Goal: Task Accomplishment & Management: Manage account settings

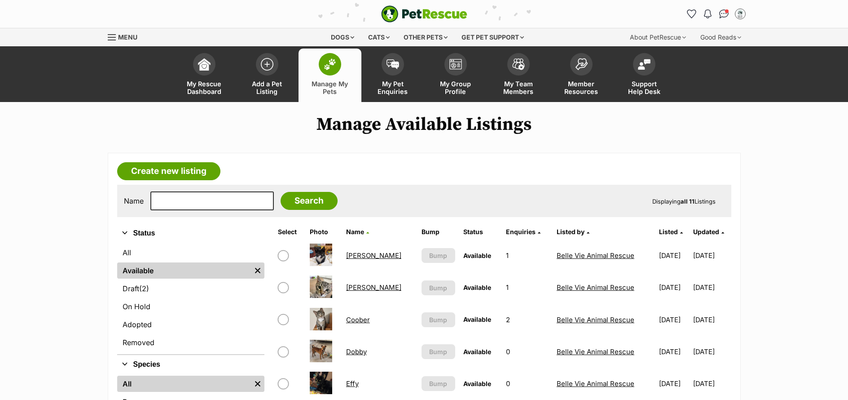
click at [400, 86] on span "My Pet Enquiries" at bounding box center [393, 87] width 40 height 15
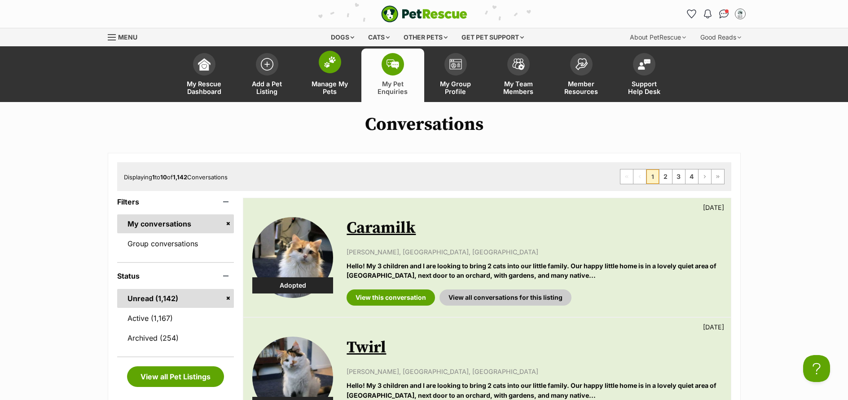
click at [335, 90] on span "Manage My Pets" at bounding box center [330, 87] width 40 height 15
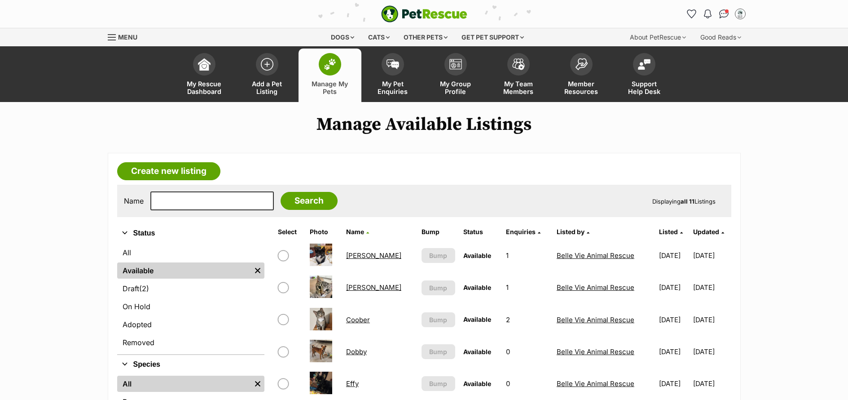
click at [362, 290] on link "[PERSON_NAME]" at bounding box center [373, 287] width 55 height 9
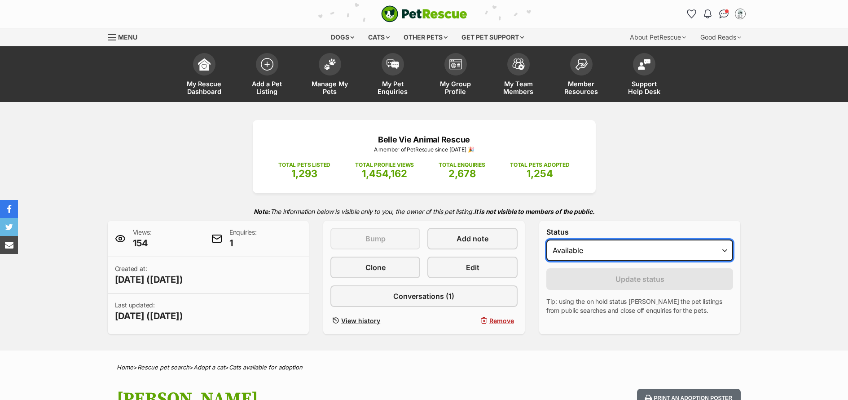
click at [600, 252] on select "Draft - not available as listing has enquires Available On hold Adopted" at bounding box center [639, 250] width 187 height 22
select select "on_hold"
click at [546, 239] on select "Draft - not available as listing has enquires Available On hold Adopted" at bounding box center [639, 250] width 187 height 22
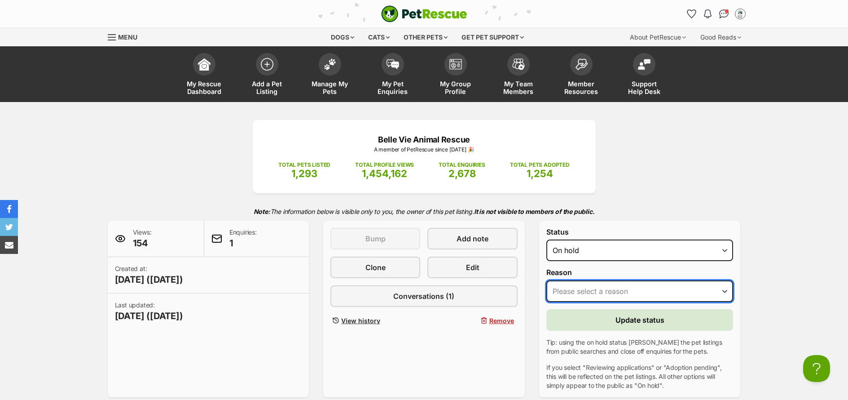
click at [617, 290] on select "Please select a reason Medical reasons Reviewing applications Adoption pending …" at bounding box center [639, 291] width 187 height 22
select select "adoption_pending"
click at [546, 280] on select "Please select a reason Medical reasons Reviewing applications Adoption pending …" at bounding box center [639, 291] width 187 height 22
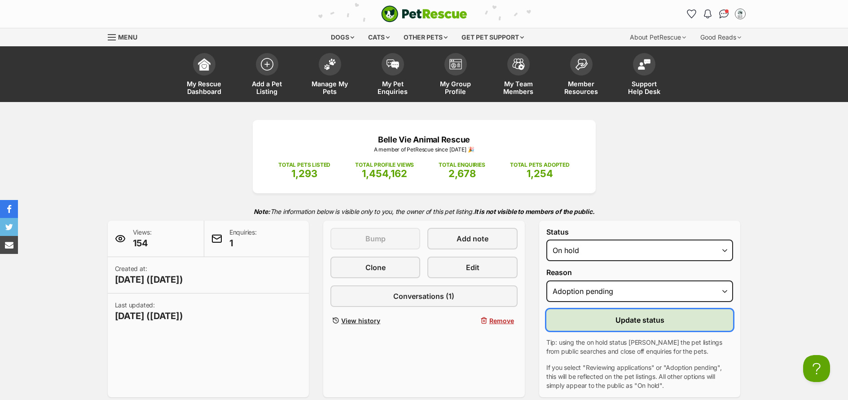
click at [672, 322] on button "Update status" at bounding box center [639, 320] width 187 height 22
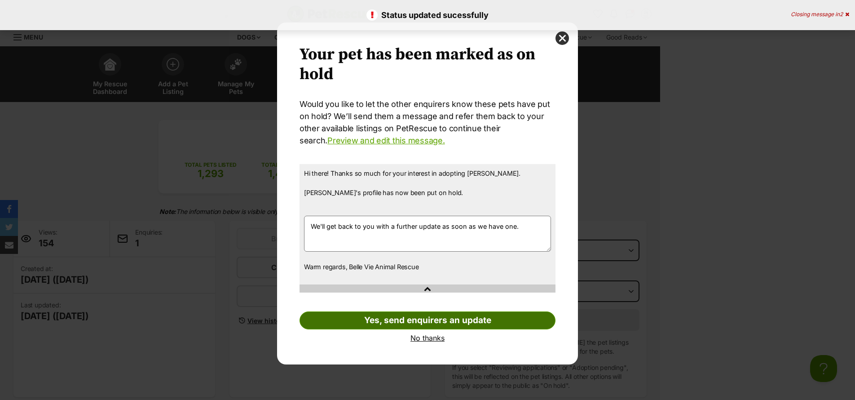
click at [432, 321] on link "Yes, send enquirers an update" at bounding box center [427, 320] width 256 height 18
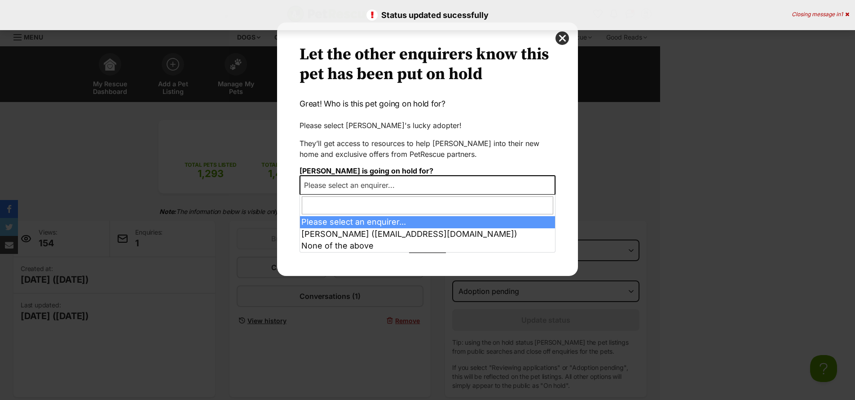
click at [415, 182] on span "Please select an enquirer..." at bounding box center [427, 185] width 256 height 20
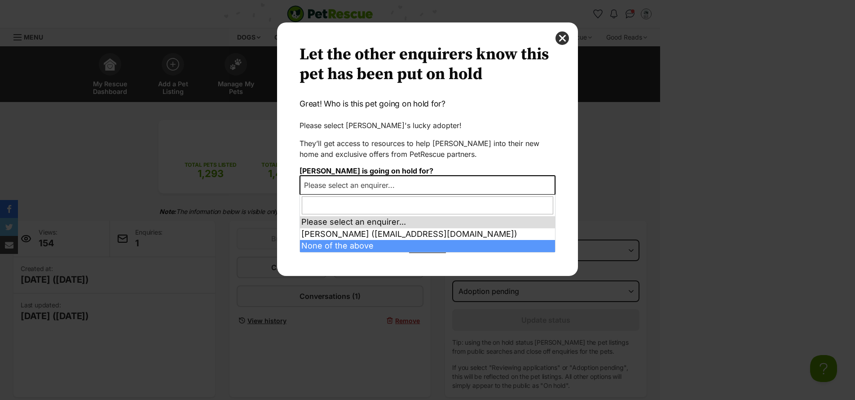
select select "other"
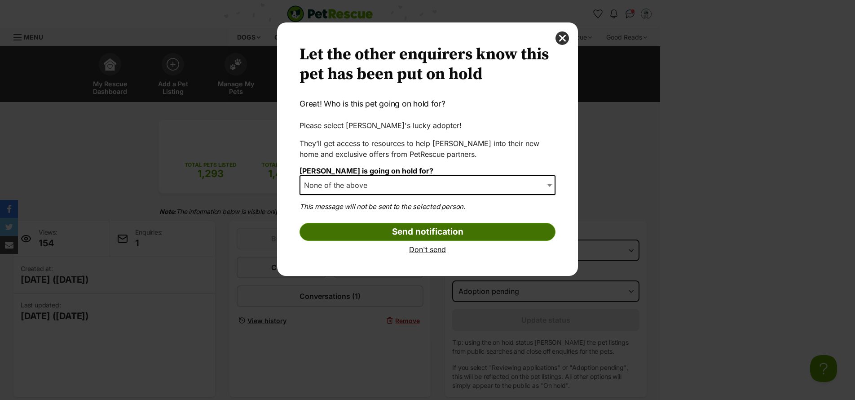
click at [447, 232] on input "Send notification" at bounding box center [427, 232] width 256 height 18
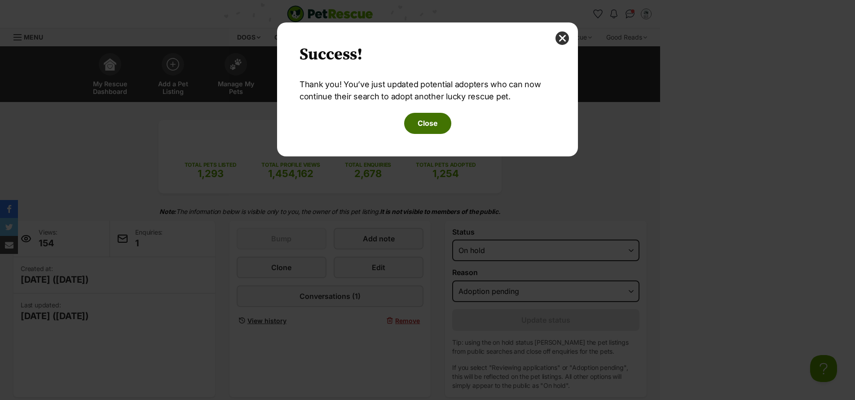
click at [419, 126] on button "Close" at bounding box center [427, 123] width 47 height 21
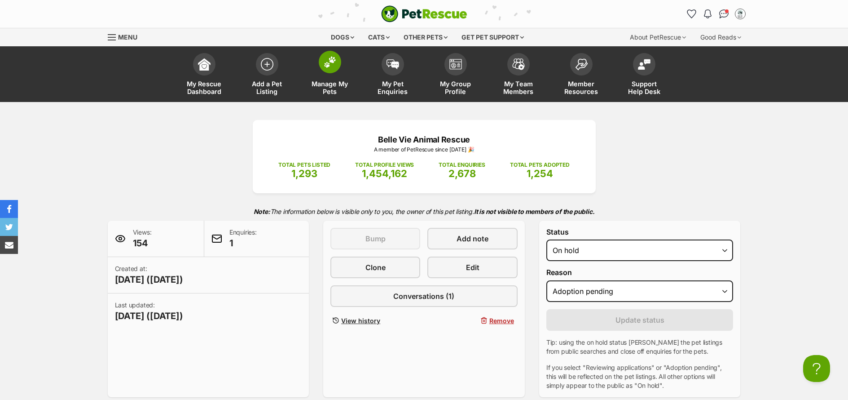
click at [337, 87] on span "Manage My Pets" at bounding box center [330, 87] width 40 height 15
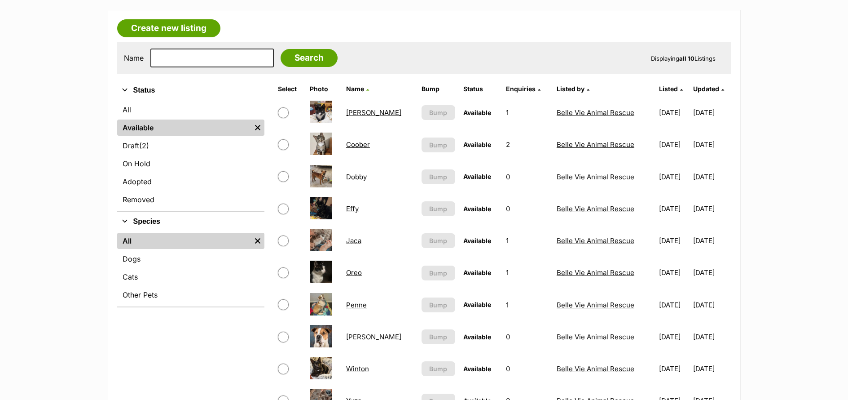
scroll to position [151, 0]
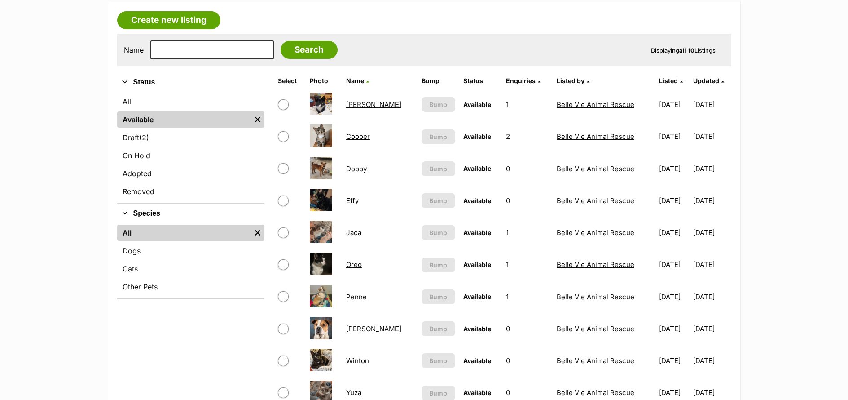
click at [356, 201] on link "Effy" at bounding box center [352, 200] width 13 height 9
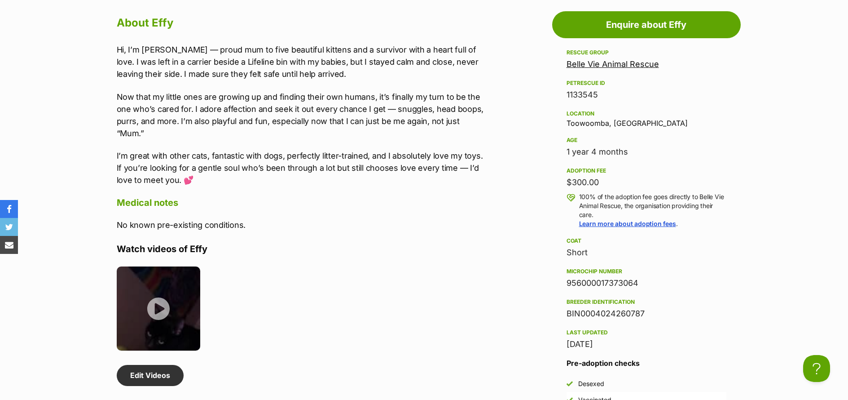
scroll to position [687, 0]
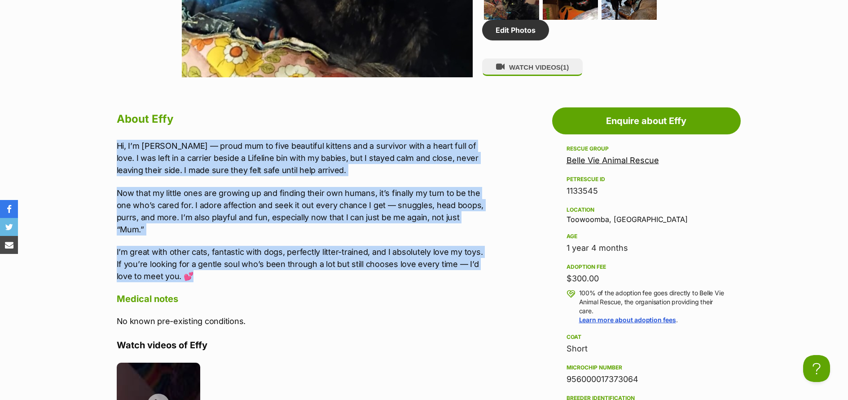
drag, startPoint x: 180, startPoint y: 263, endPoint x: 105, endPoint y: 142, distance: 142.0
copy div "Hi, I’m Effy — proud mum to five beautiful kittens and a survivor with a heart …"
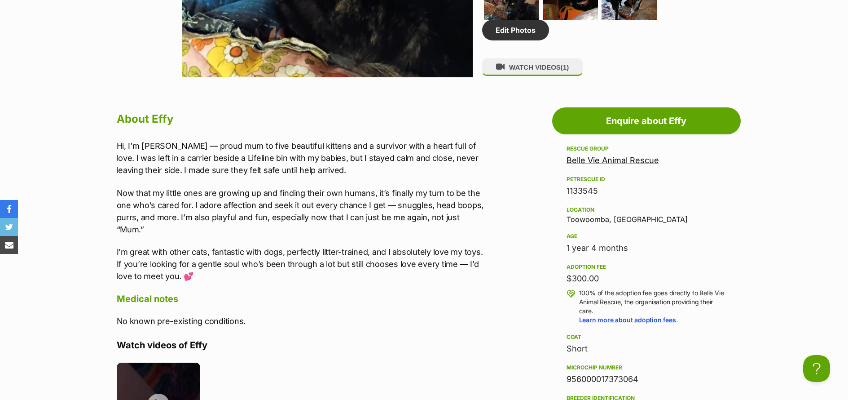
click at [352, 339] on h4 "Watch videos of Effy" at bounding box center [302, 345] width 371 height 12
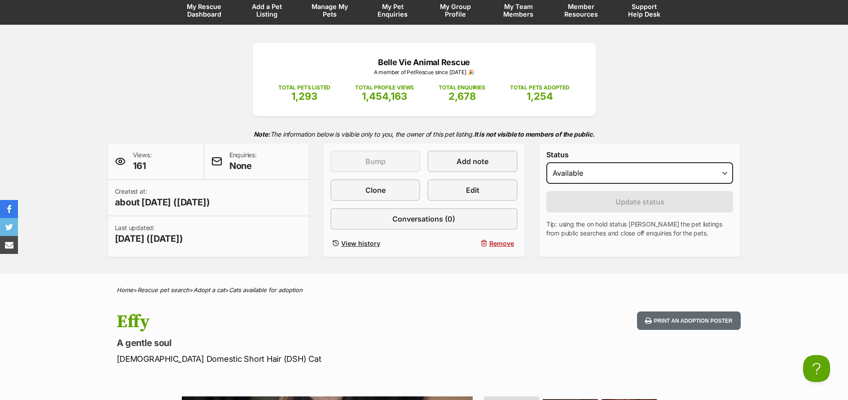
scroll to position [0, 0]
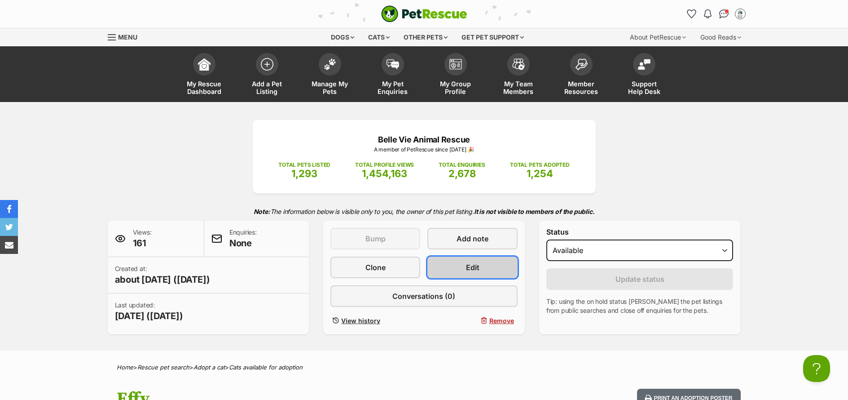
click at [487, 272] on link "Edit" at bounding box center [472, 267] width 90 height 22
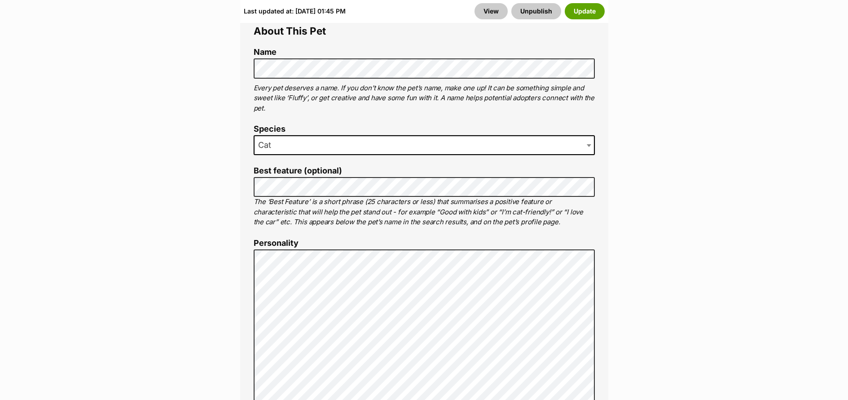
scroll to position [593, 0]
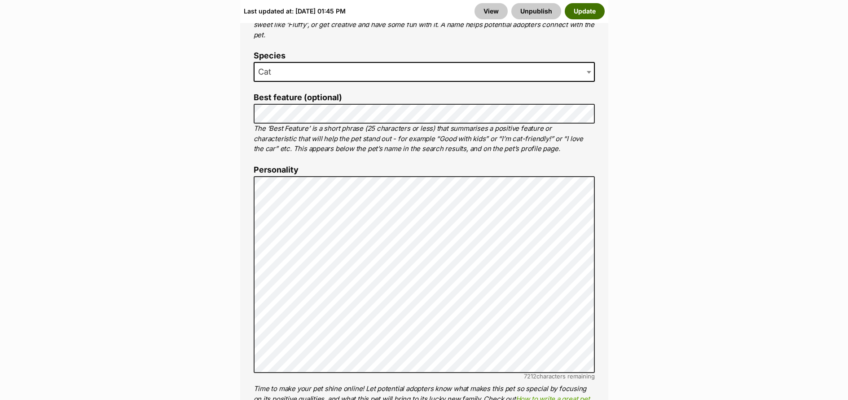
click at [596, 16] on button "Update" at bounding box center [585, 11] width 40 height 16
